Goal: Task Accomplishment & Management: Manage account settings

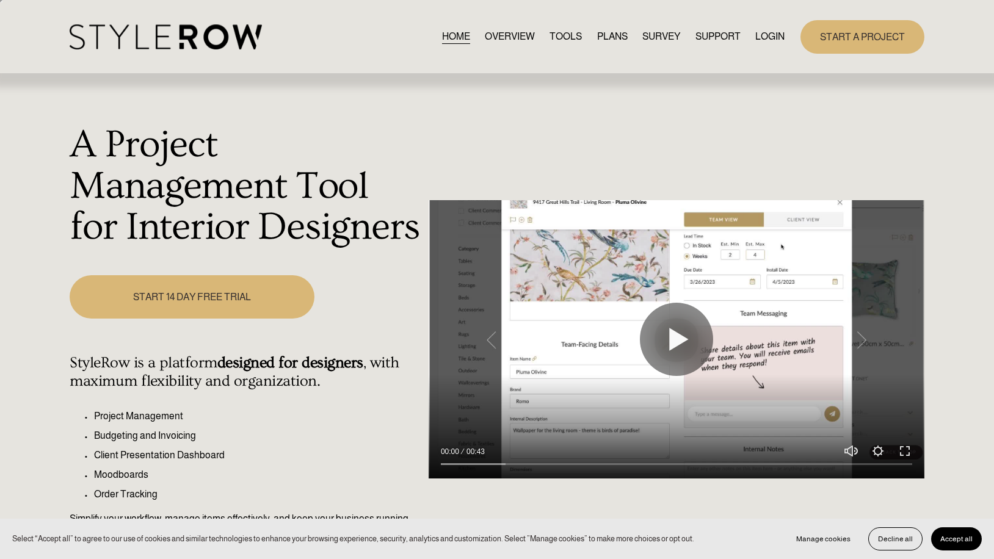
click at [756, 40] on link "LOGIN" at bounding box center [769, 37] width 29 height 16
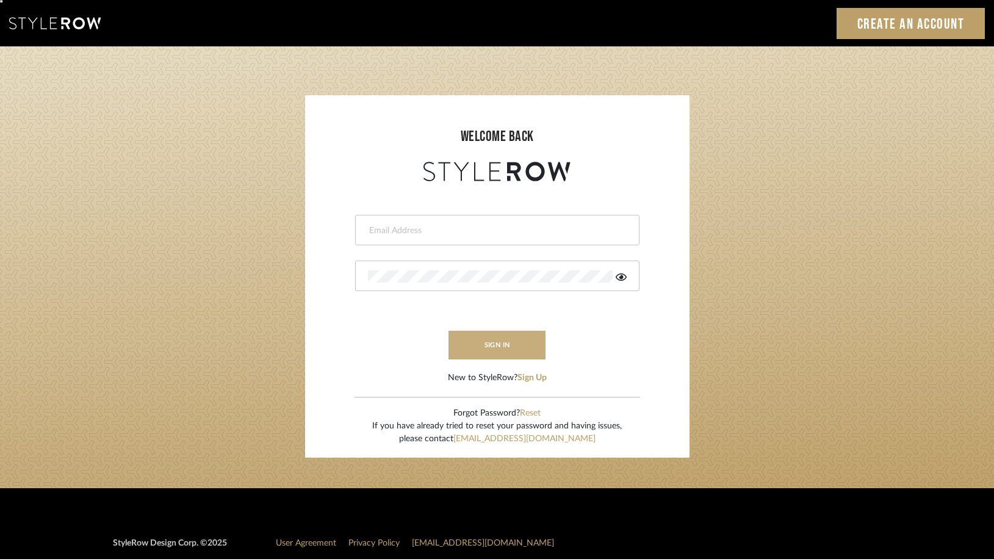
type input "[PERSON_NAME][EMAIL_ADDRESS][DOMAIN_NAME]"
click at [494, 353] on button "sign in" at bounding box center [498, 345] width 98 height 29
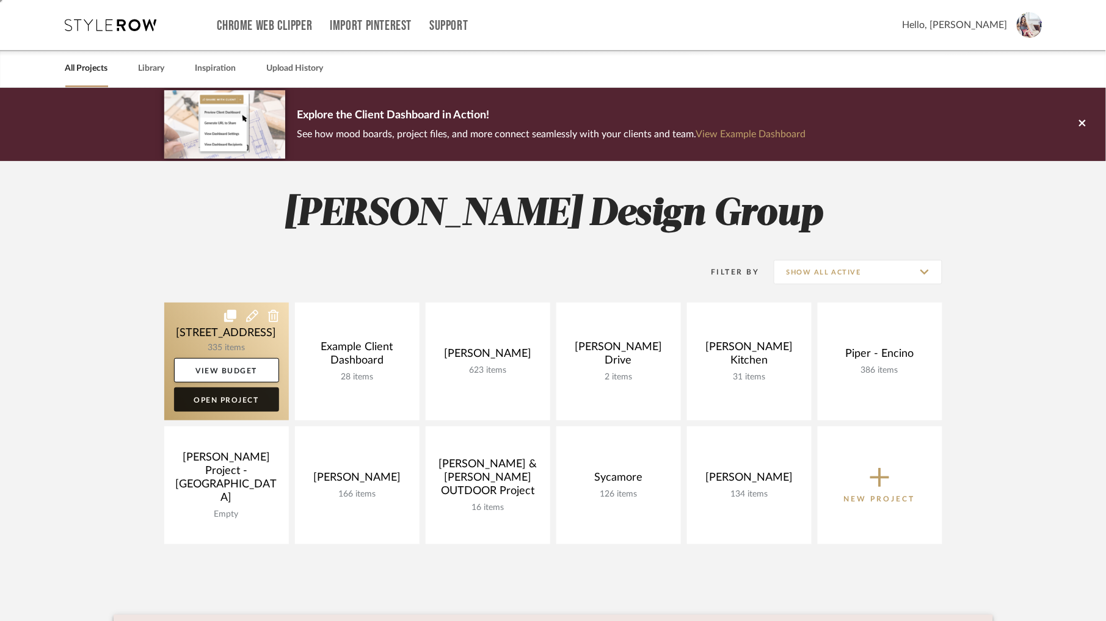
click at [234, 405] on link "Open Project" at bounding box center [226, 400] width 105 height 24
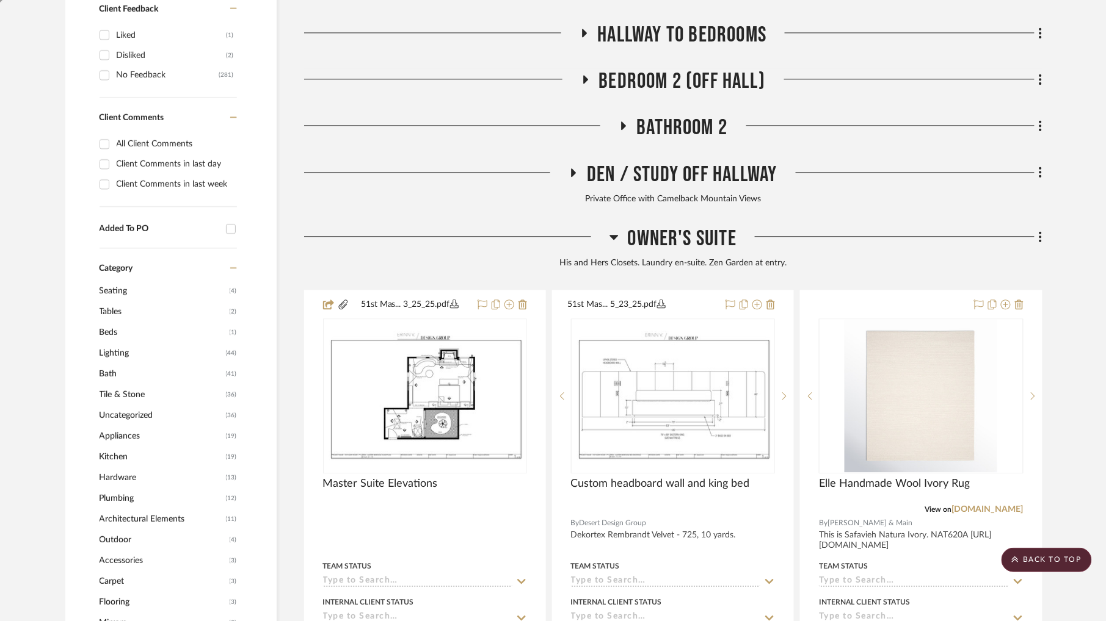
scroll to position [999, 0]
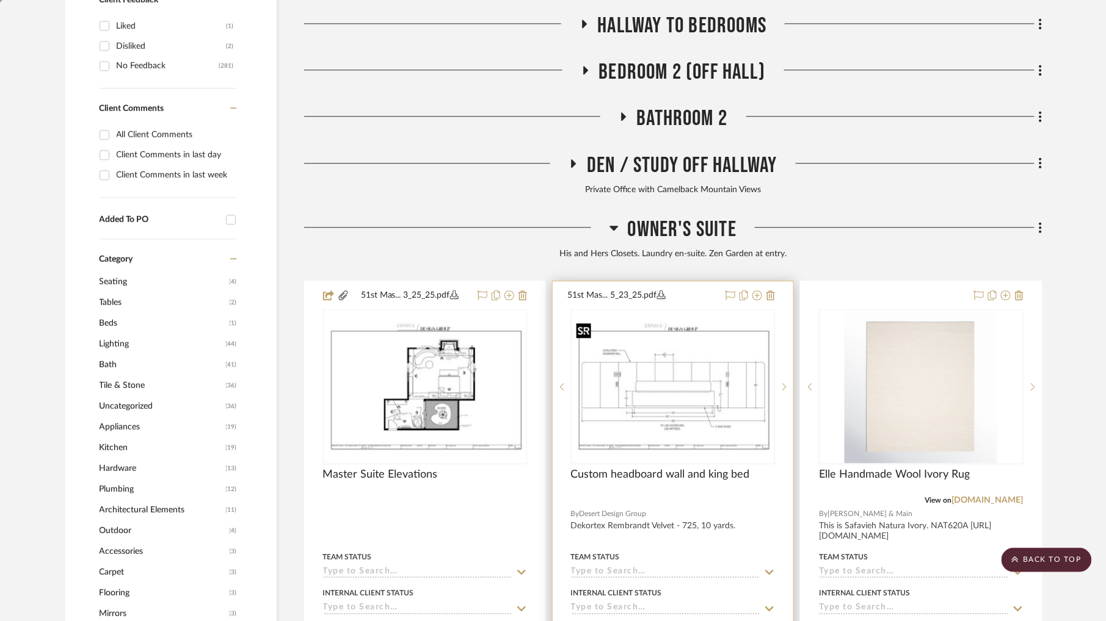
click at [0, 0] on img at bounding box center [0, 0] width 0 height 0
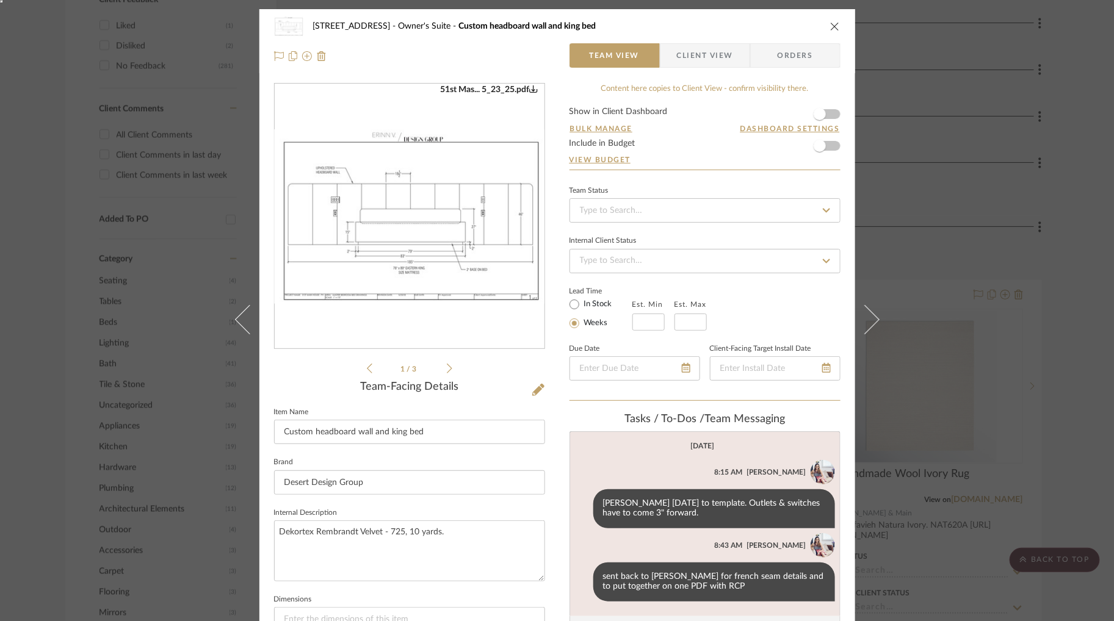
click at [447, 371] on icon at bounding box center [449, 369] width 5 height 10
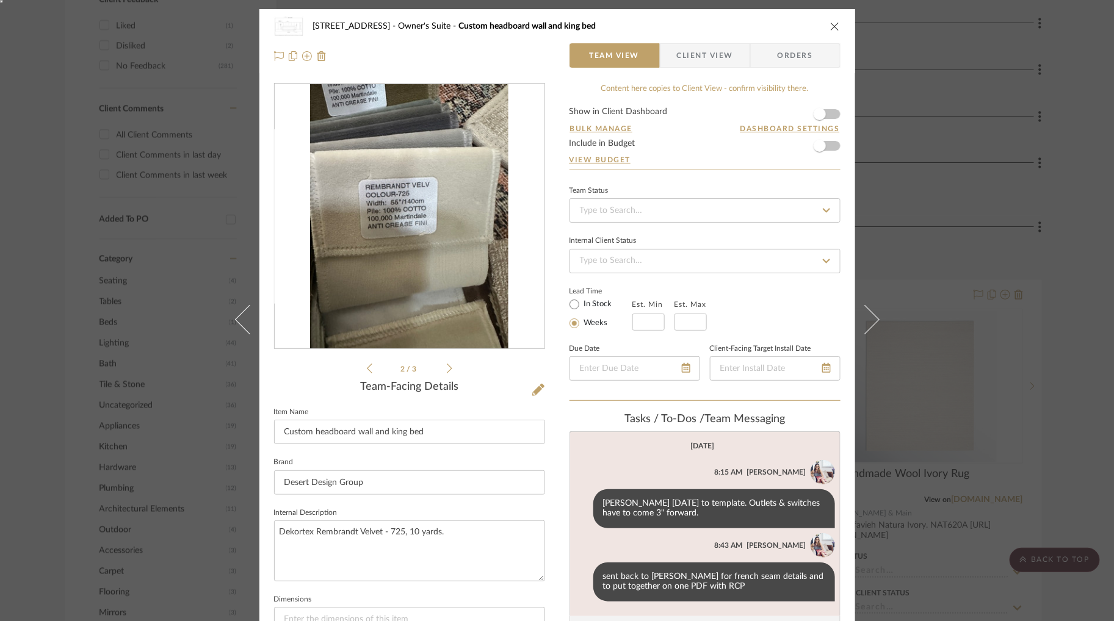
click at [447, 371] on icon at bounding box center [449, 369] width 5 height 10
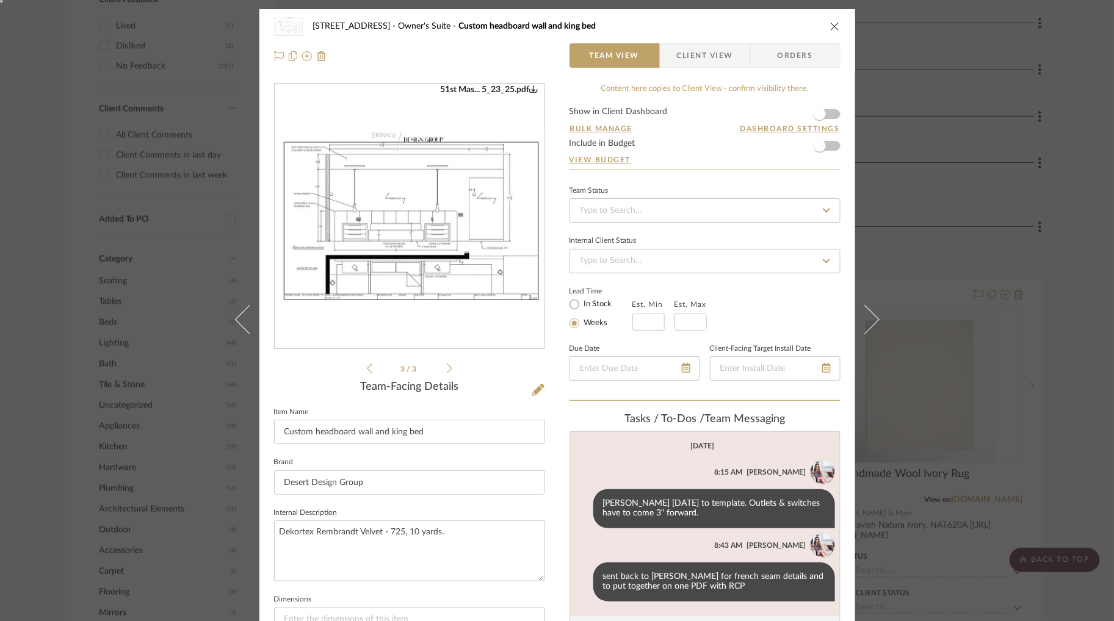
click at [991, 230] on div "6135 N. 51st Place Owner's Suite Custom headboard wall and king bed Team View C…" at bounding box center [557, 310] width 1114 height 621
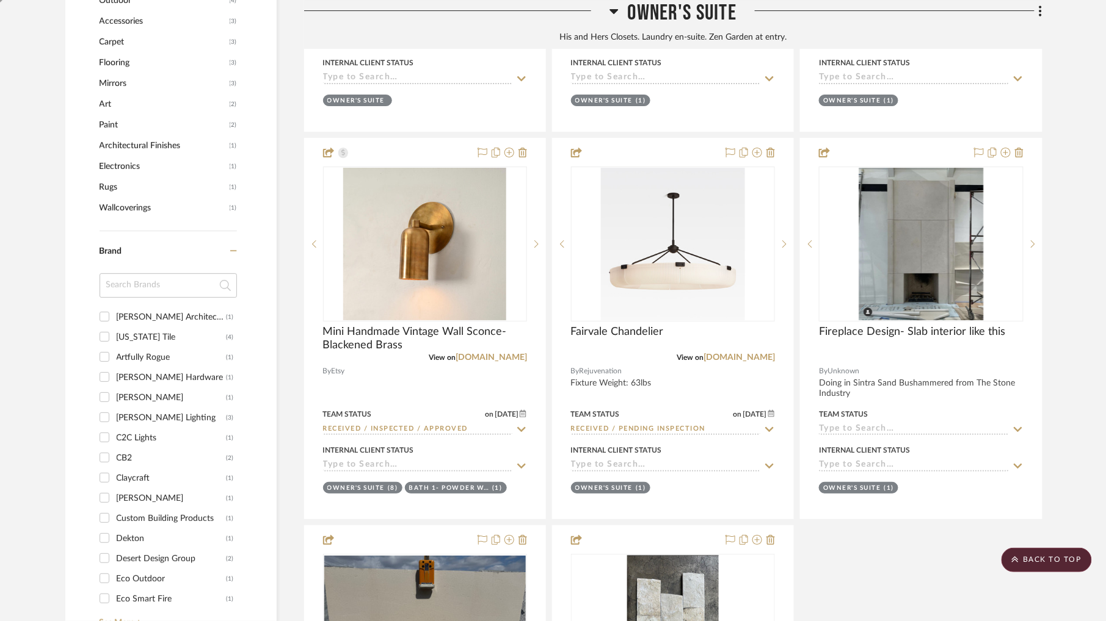
scroll to position [1279, 0]
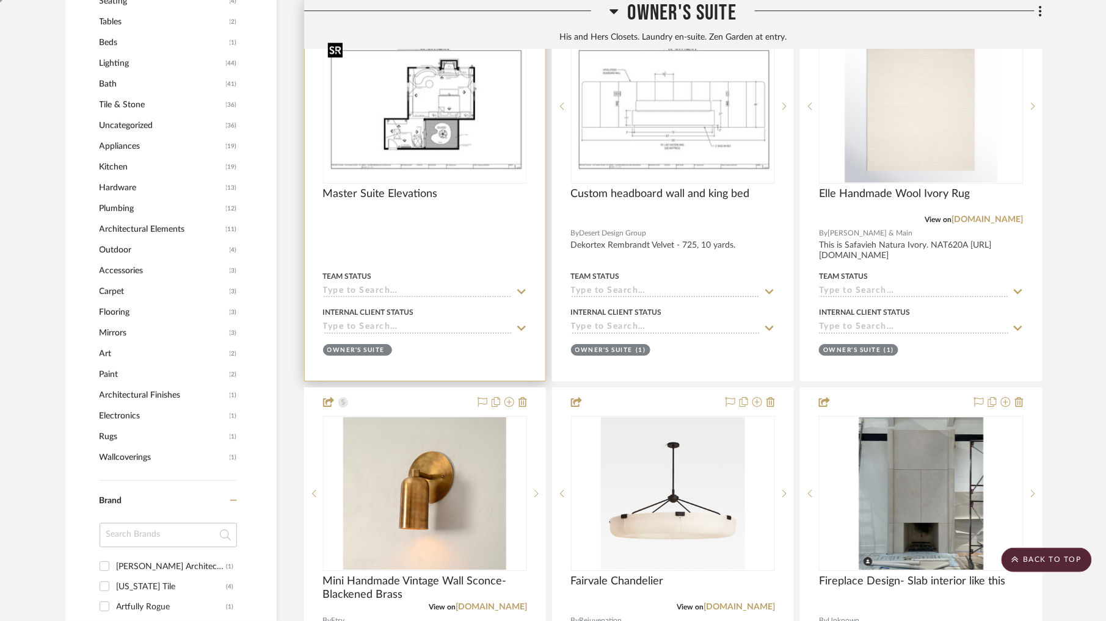
click at [457, 123] on img "0" at bounding box center [424, 106] width 201 height 130
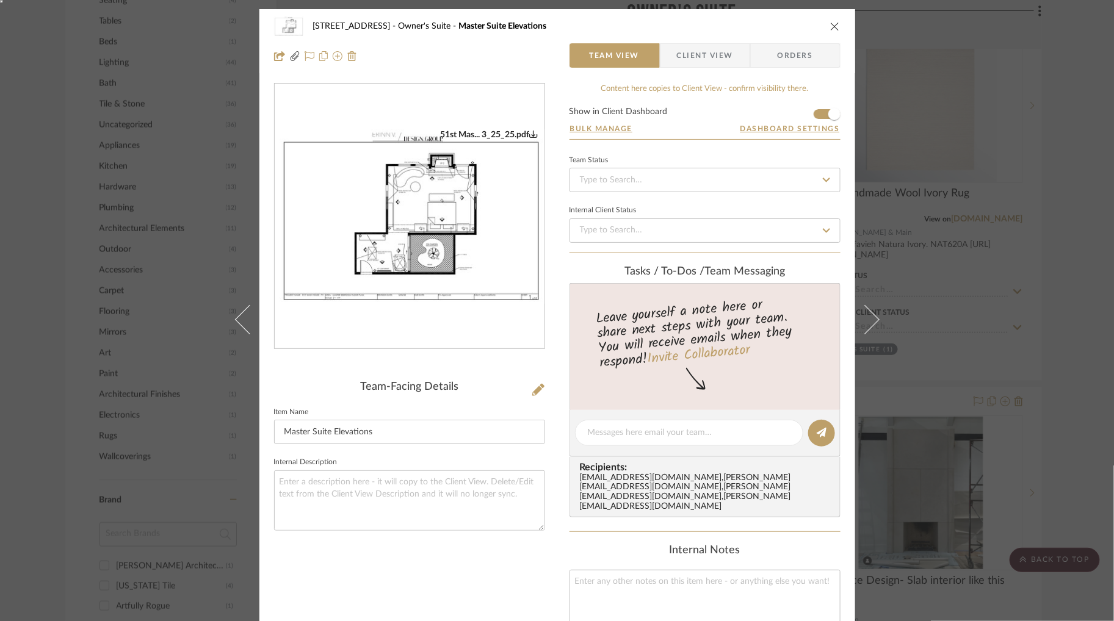
click at [422, 255] on img "0" at bounding box center [410, 216] width 270 height 175
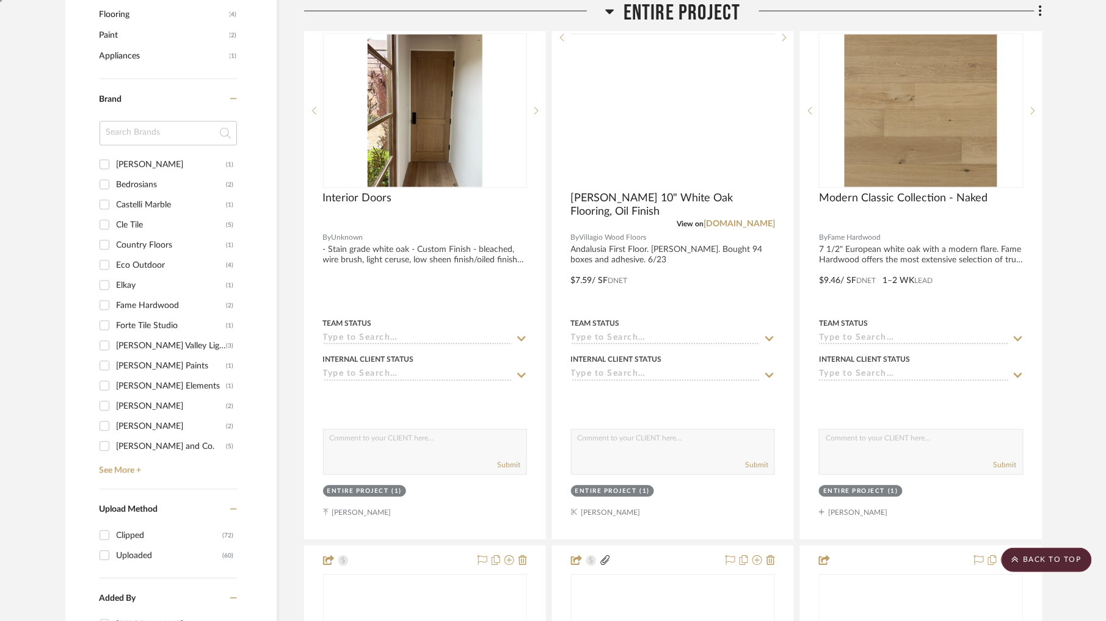
scroll to position [921, 0]
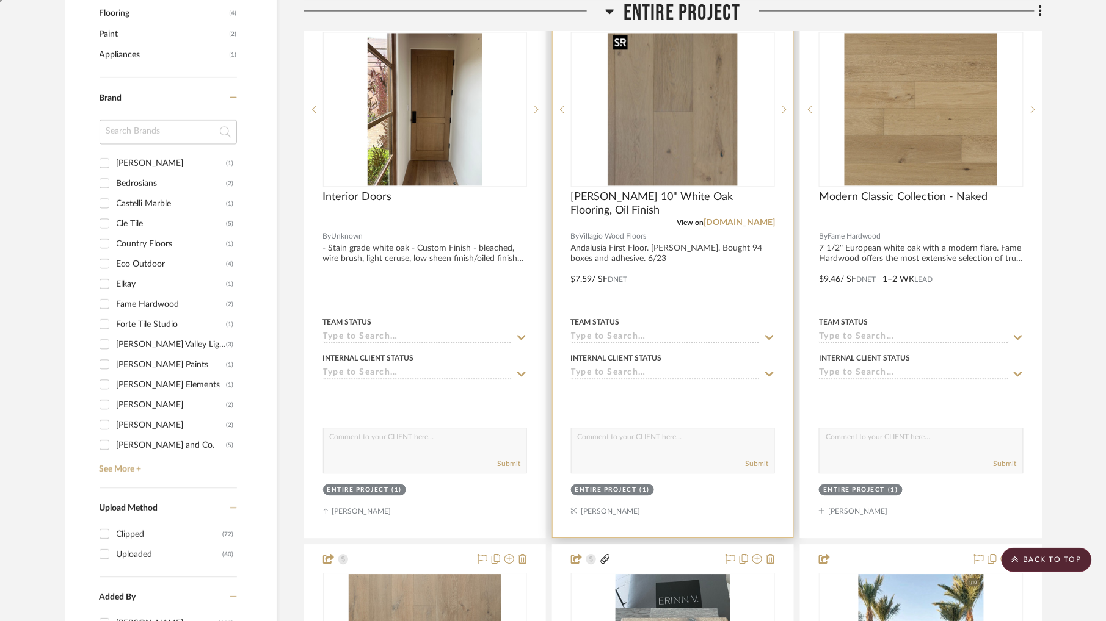
click at [674, 125] on img "0" at bounding box center [672, 109] width 129 height 153
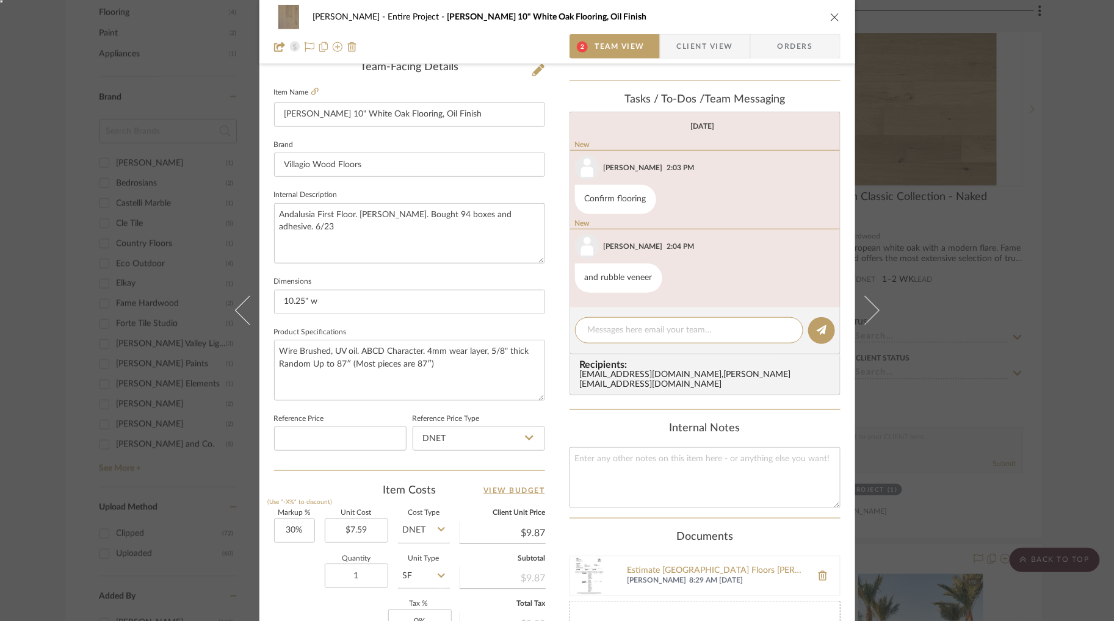
scroll to position [338, 0]
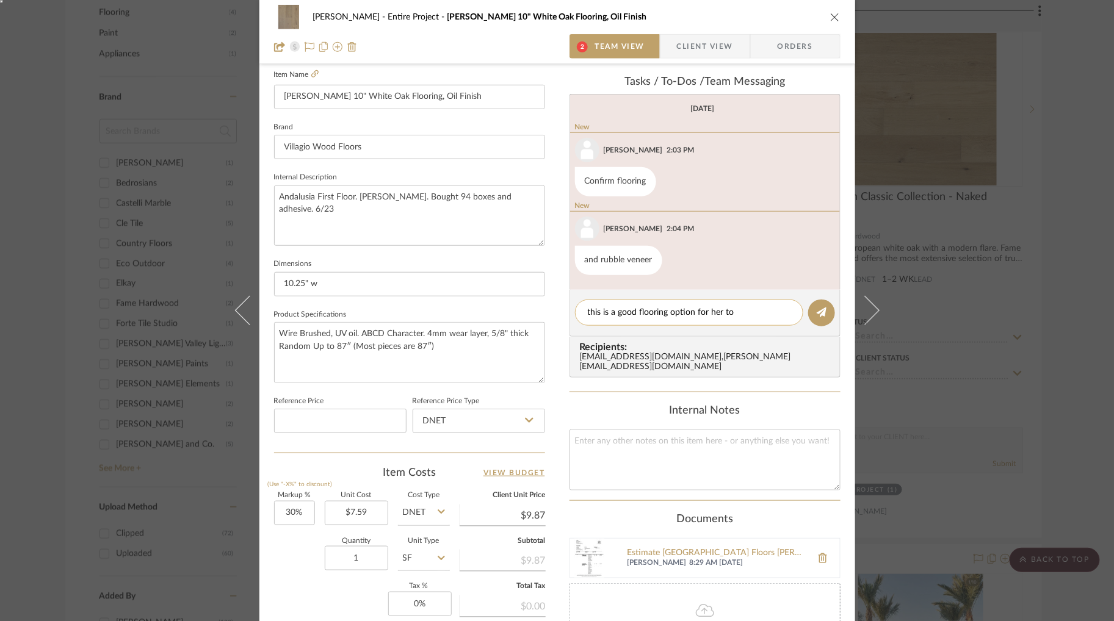
type textarea "this is a good flooring option for her too"
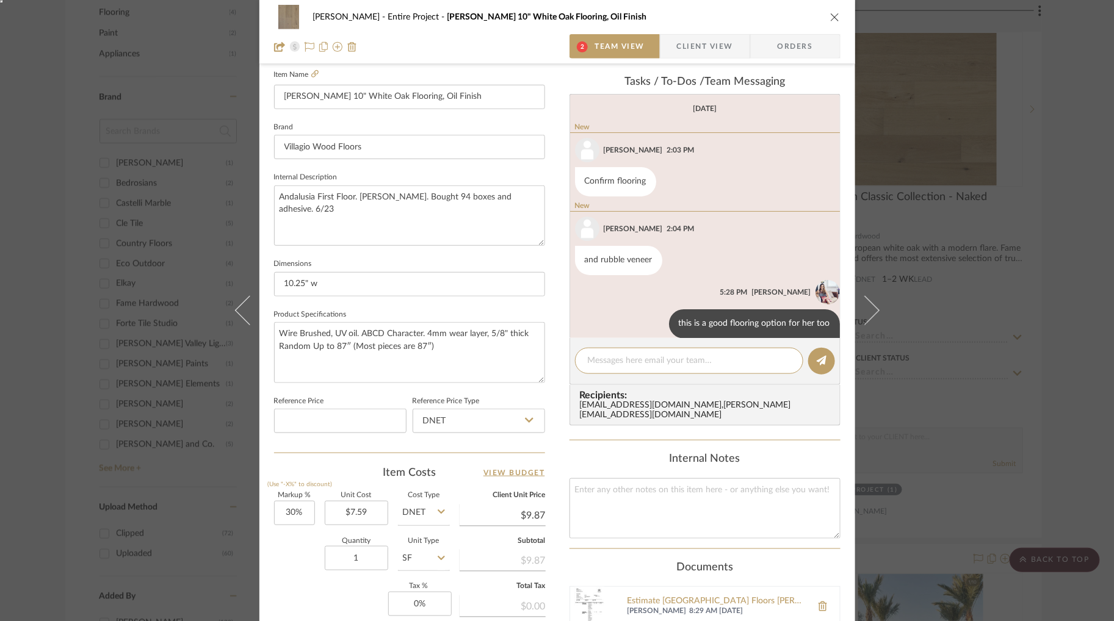
click at [940, 309] on div "Tillman Scottsdale Entire Project Ferrara 10" White Oak Flooring, Oil Finish 2 …" at bounding box center [557, 310] width 1114 height 621
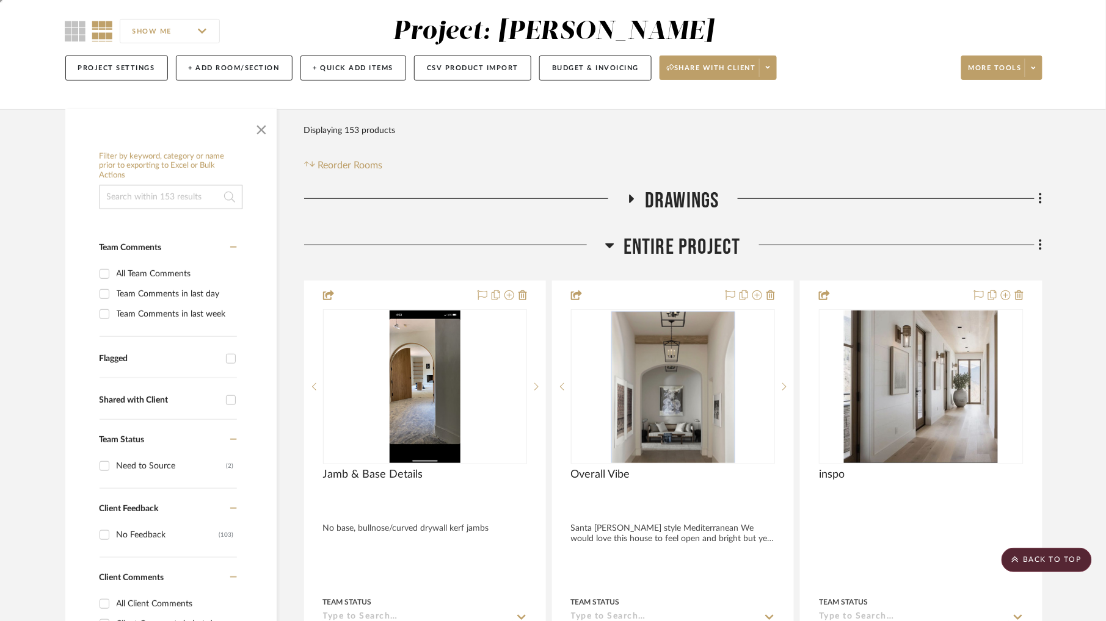
scroll to position [0, 0]
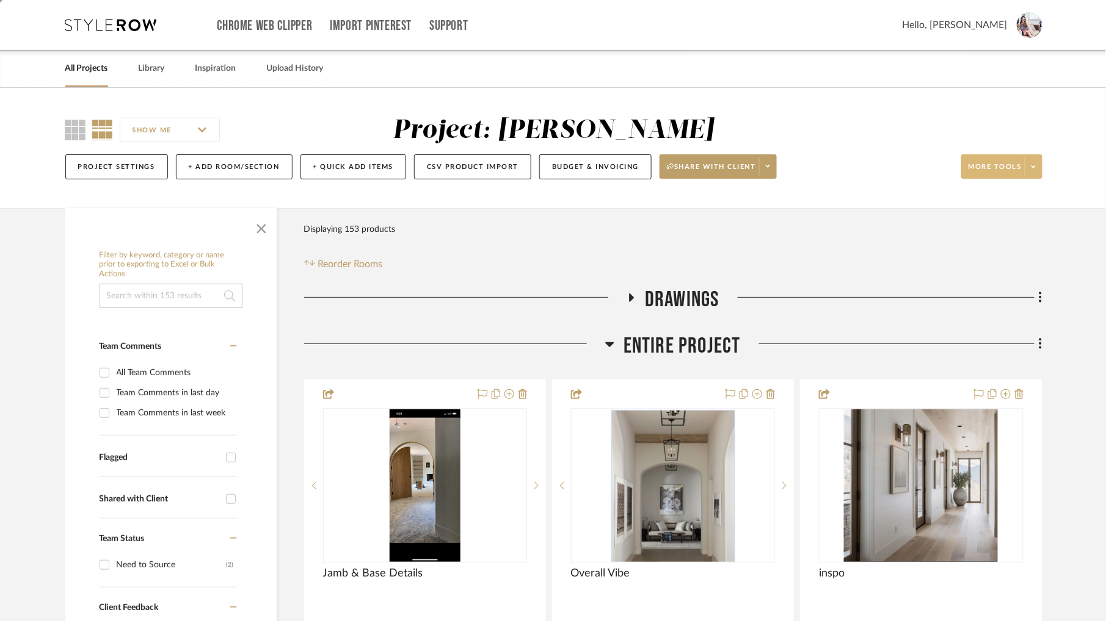
click at [998, 165] on span "More tools" at bounding box center [994, 171] width 53 height 18
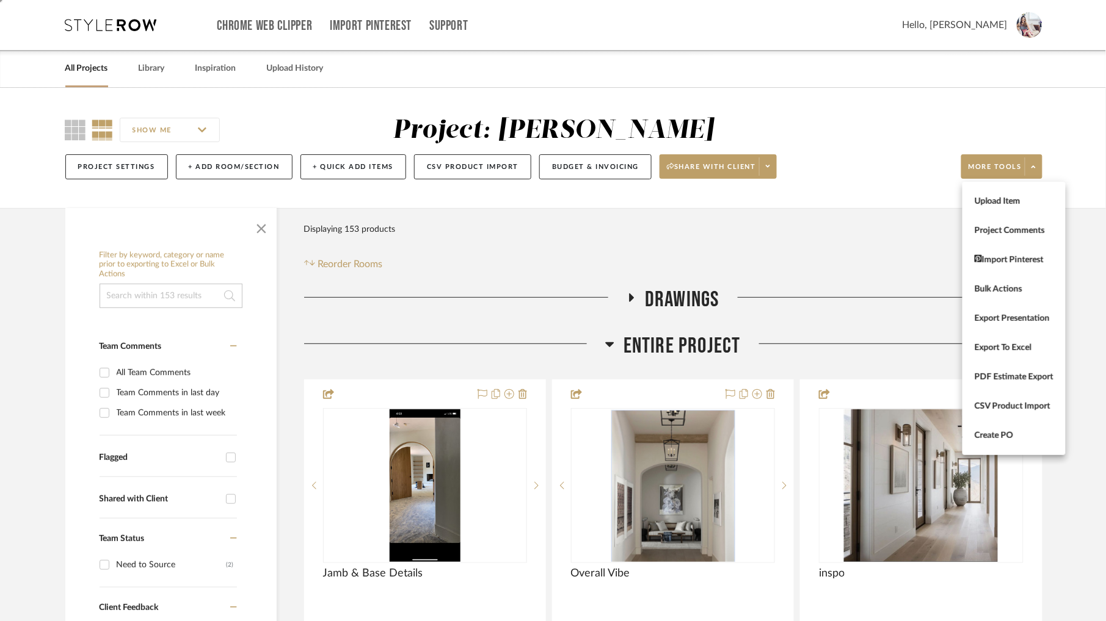
click at [1028, 23] on div at bounding box center [553, 310] width 1106 height 621
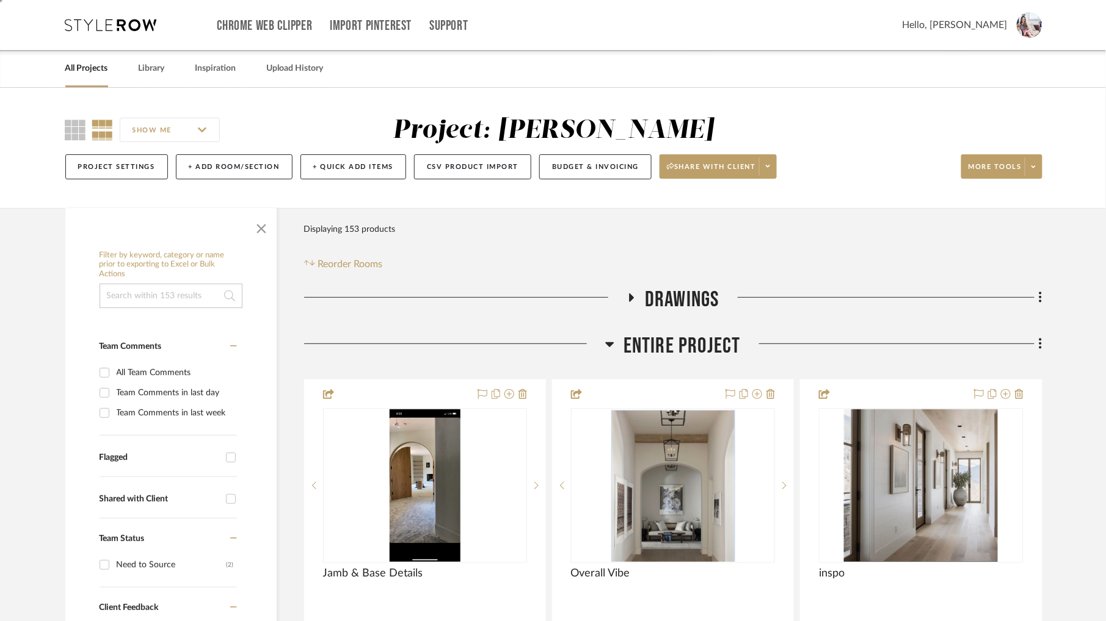
click at [1021, 27] on img at bounding box center [1029, 25] width 26 height 26
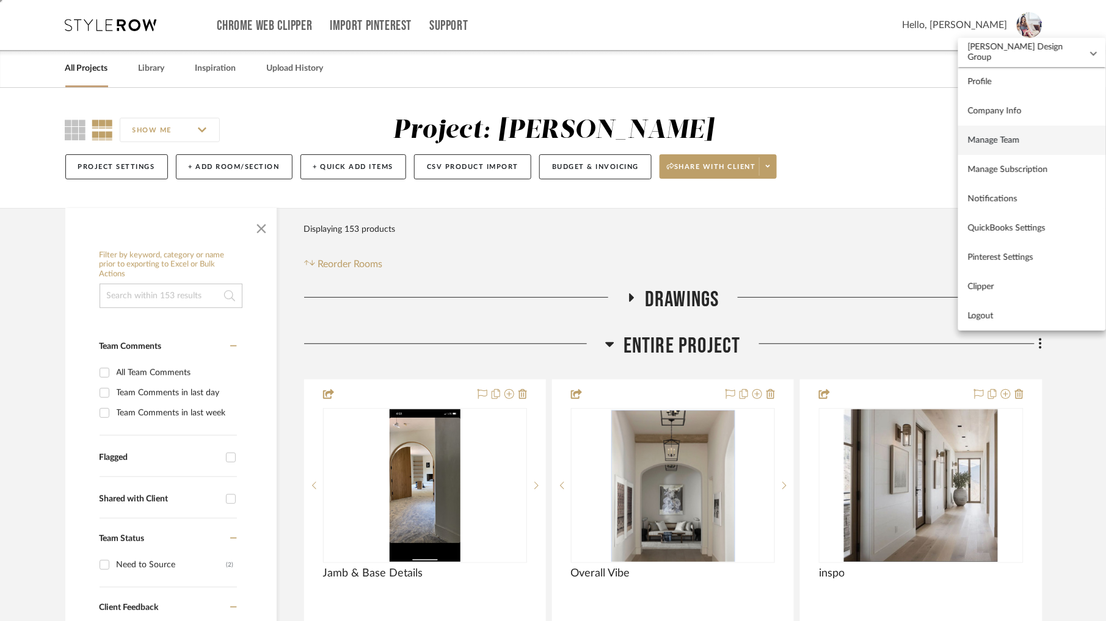
click at [981, 137] on span "Manage Team" at bounding box center [1032, 140] width 128 height 10
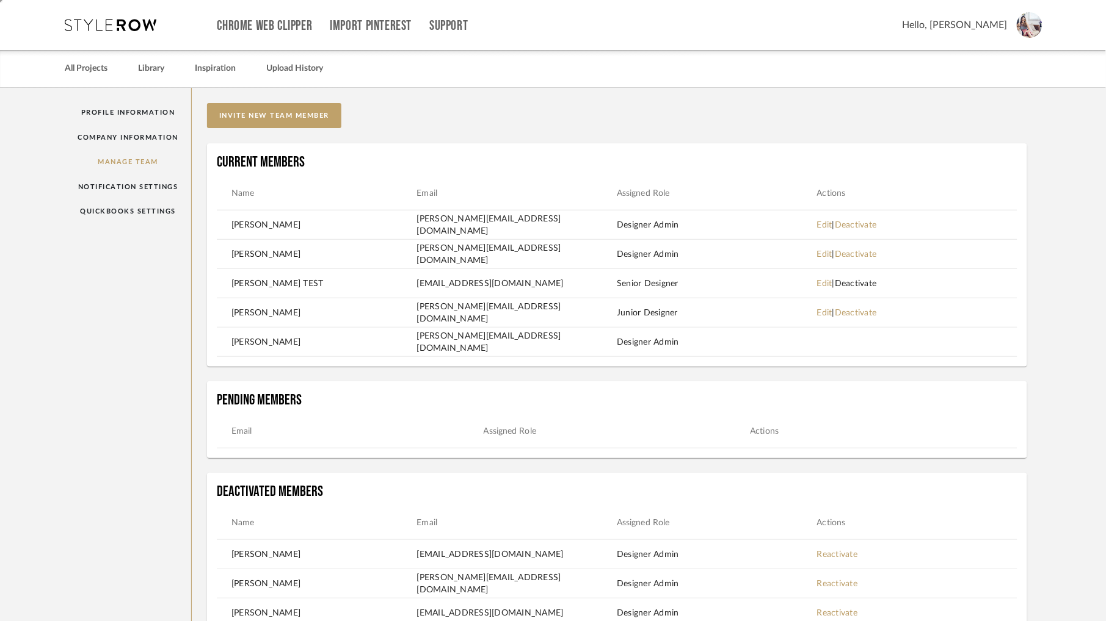
click at [867, 282] on link "Deactivate" at bounding box center [855, 284] width 42 height 9
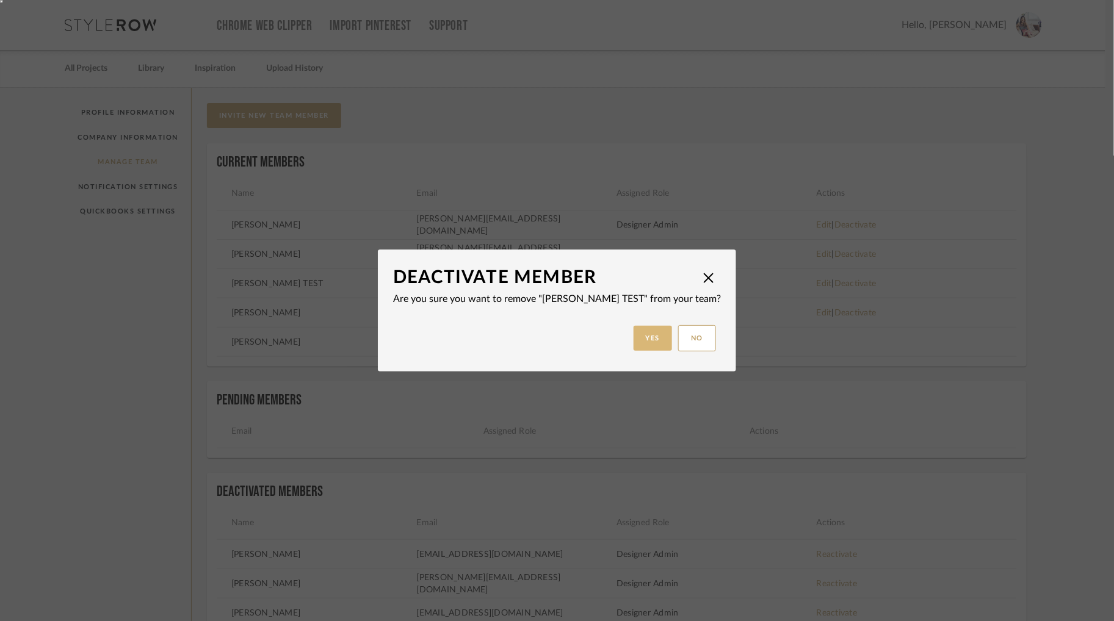
click at [634, 344] on button "Yes" at bounding box center [653, 338] width 39 height 25
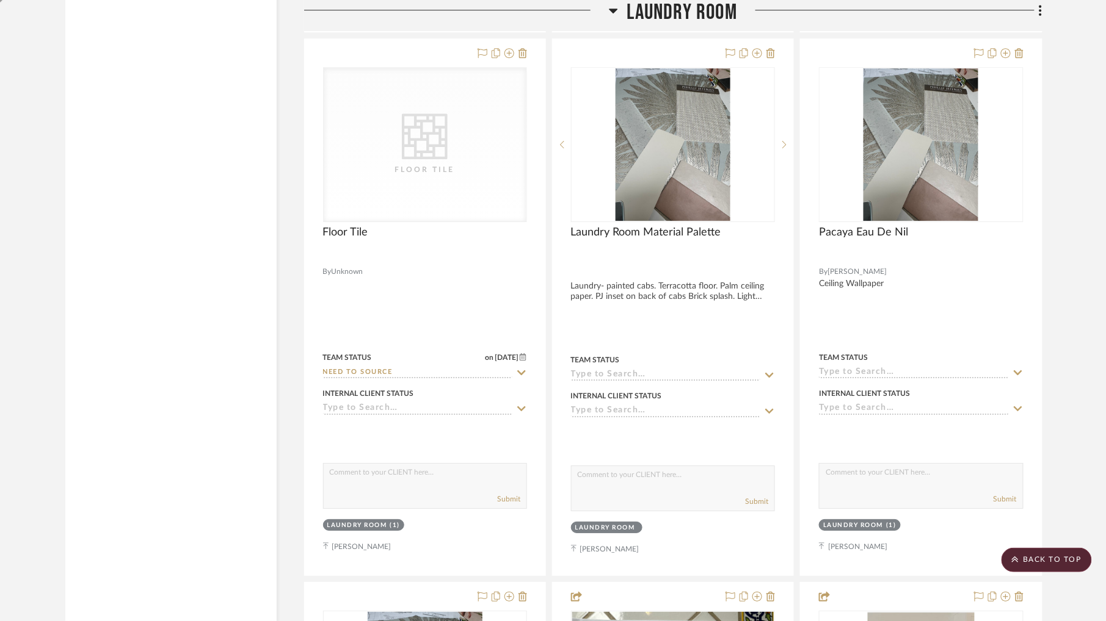
scroll to position [3017, 0]
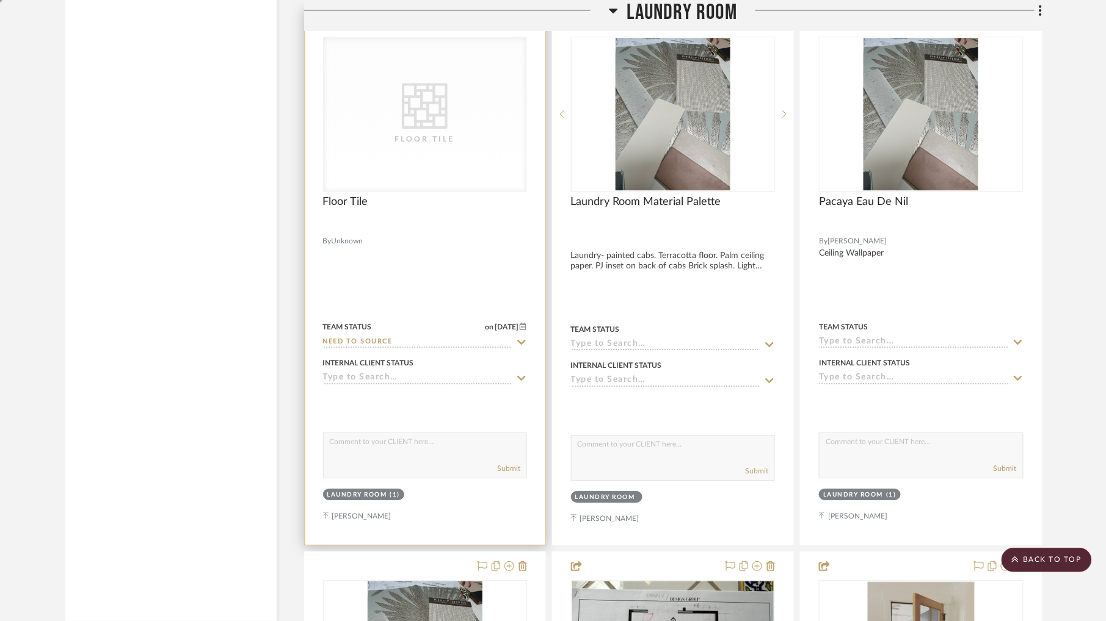
click at [408, 89] on icon "CategoryIconTile Created with Sketch." at bounding box center [425, 106] width 46 height 46
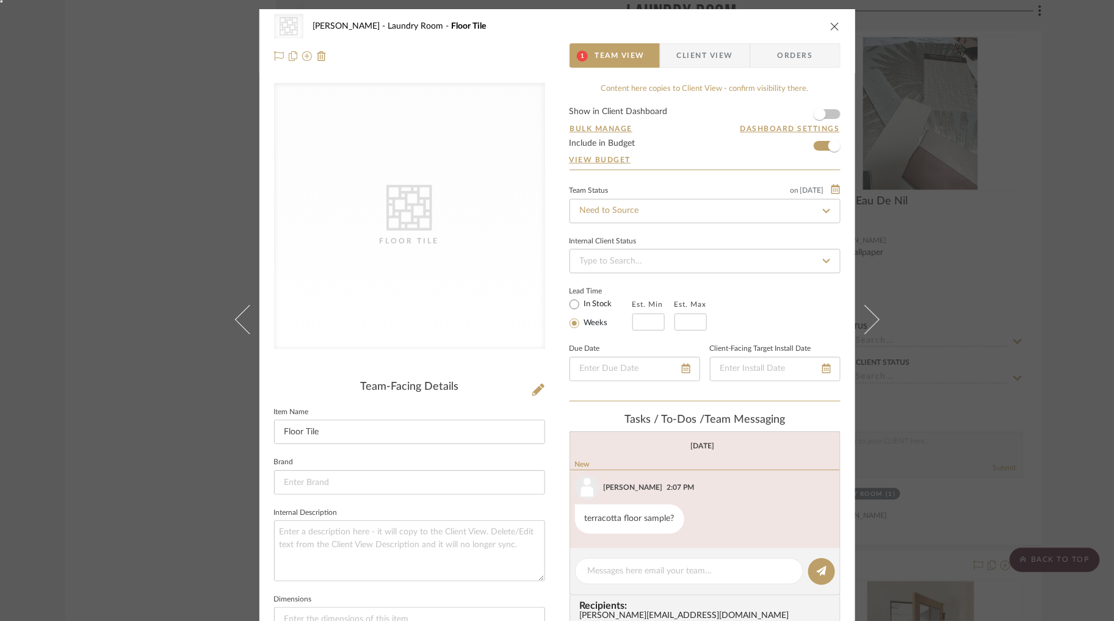
scroll to position [21, 0]
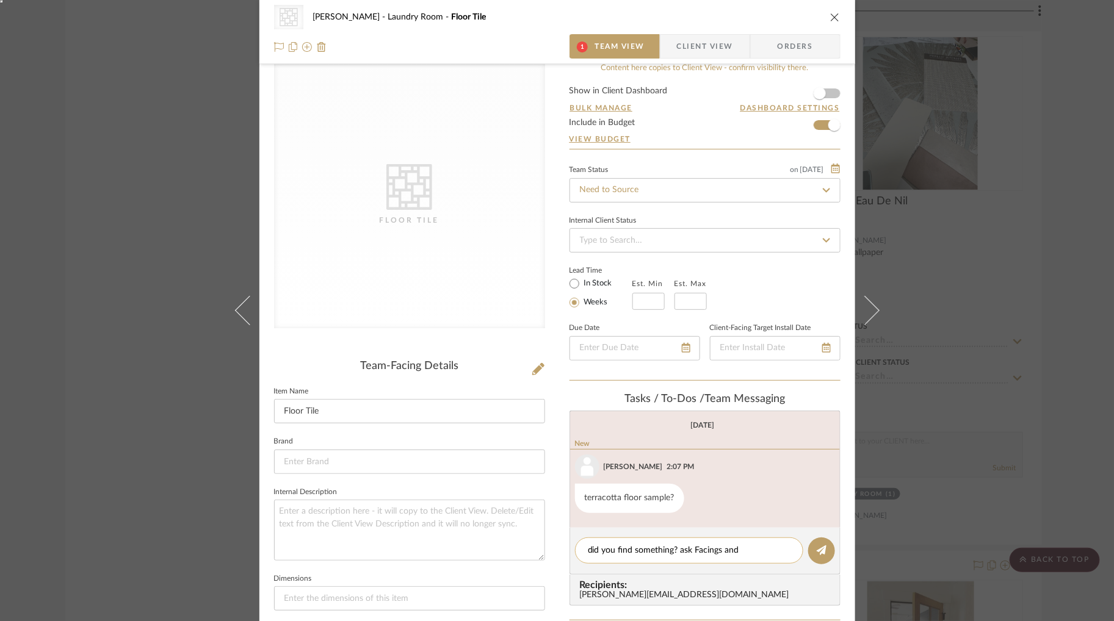
type textarea "did you find something? ask Facings and [PERSON_NAME]"
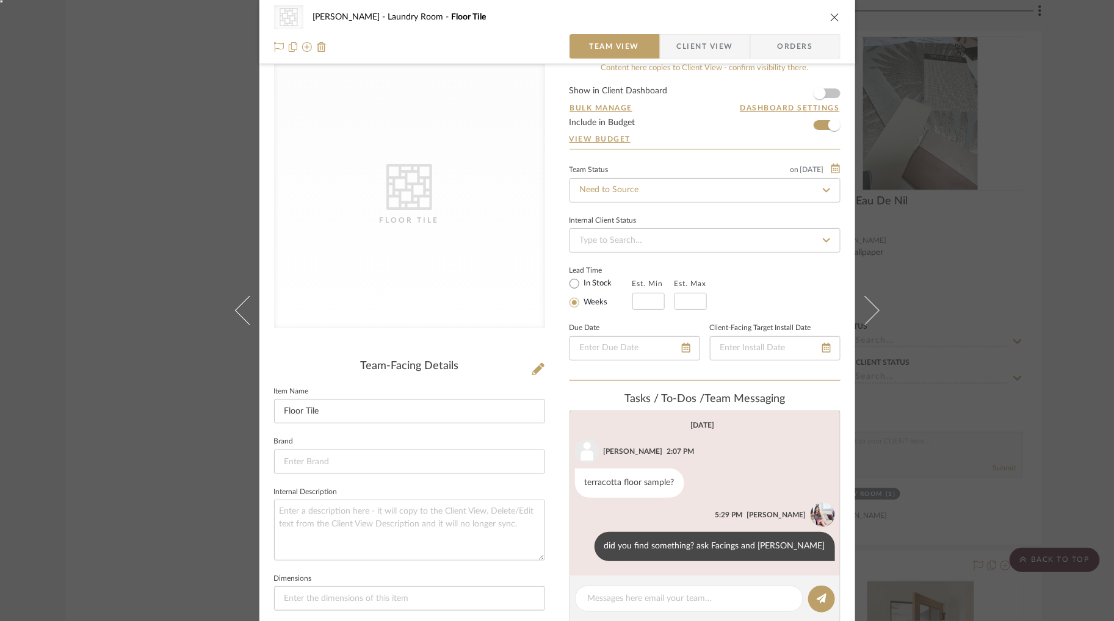
click at [996, 286] on div "CategoryIconTile Created with Sketch. Floor Tile [PERSON_NAME] Scottsdale Laund…" at bounding box center [557, 310] width 1114 height 621
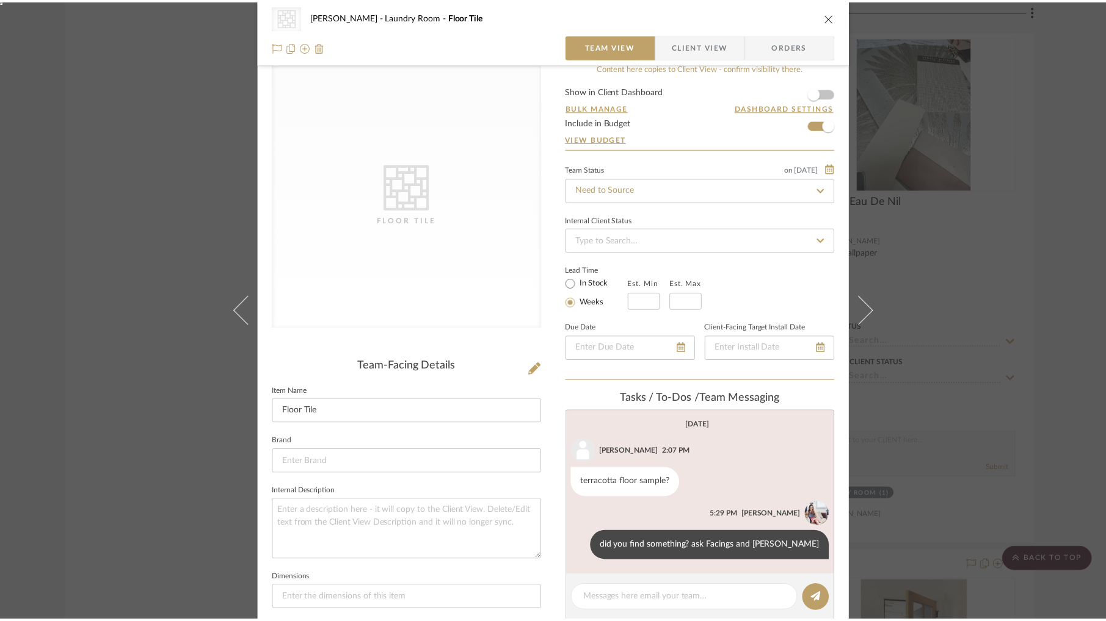
scroll to position [3017, 0]
